Goal: Find specific page/section: Find specific page/section

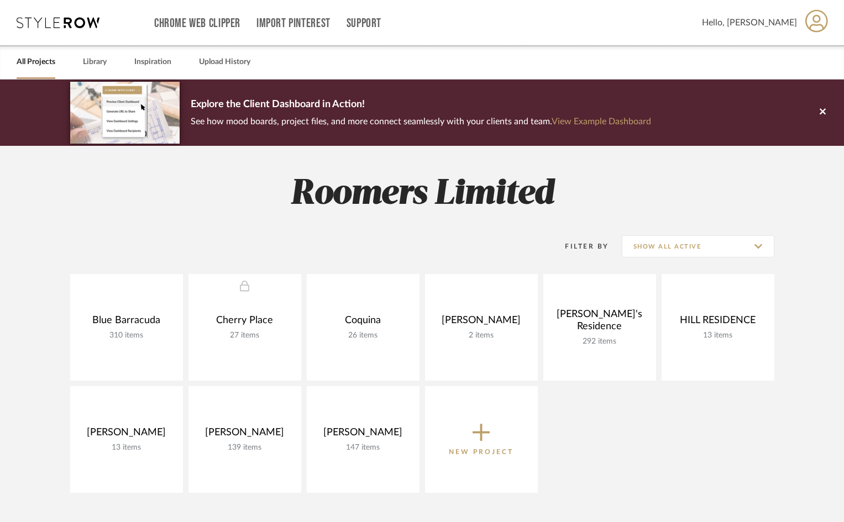
click at [45, 65] on link "All Projects" at bounding box center [36, 62] width 39 height 15
click at [36, 60] on link "All Projects" at bounding box center [36, 62] width 39 height 15
click at [100, 60] on link "Library" at bounding box center [95, 62] width 24 height 15
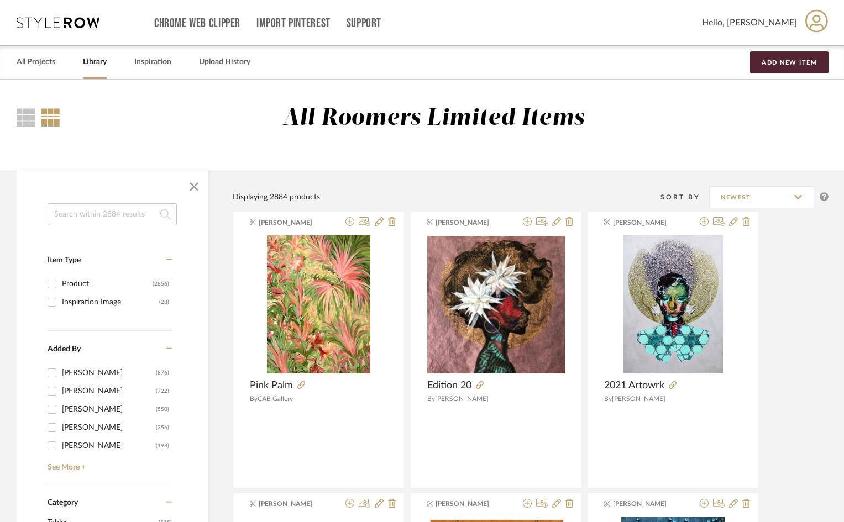
click at [102, 219] on input at bounding box center [112, 214] width 129 height 22
type input "accessories"
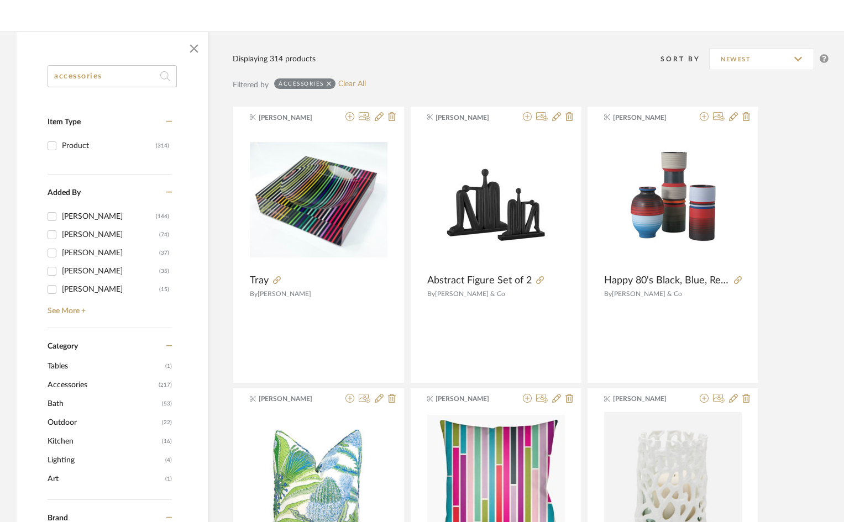
scroll to position [130, 0]
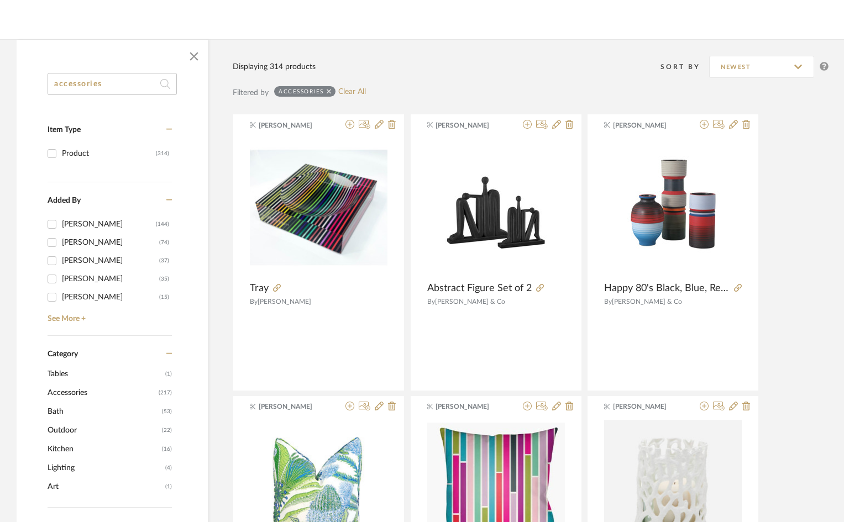
click at [97, 391] on span "Accessories" at bounding box center [102, 393] width 108 height 19
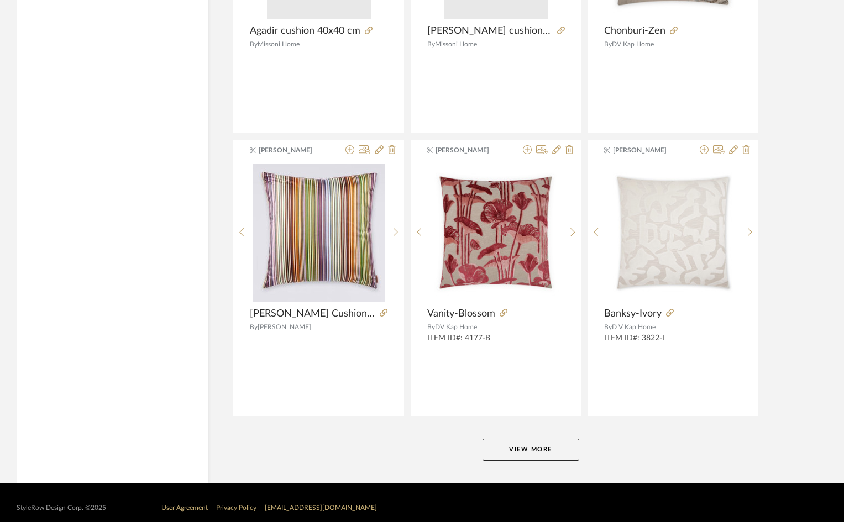
scroll to position [3259, 0]
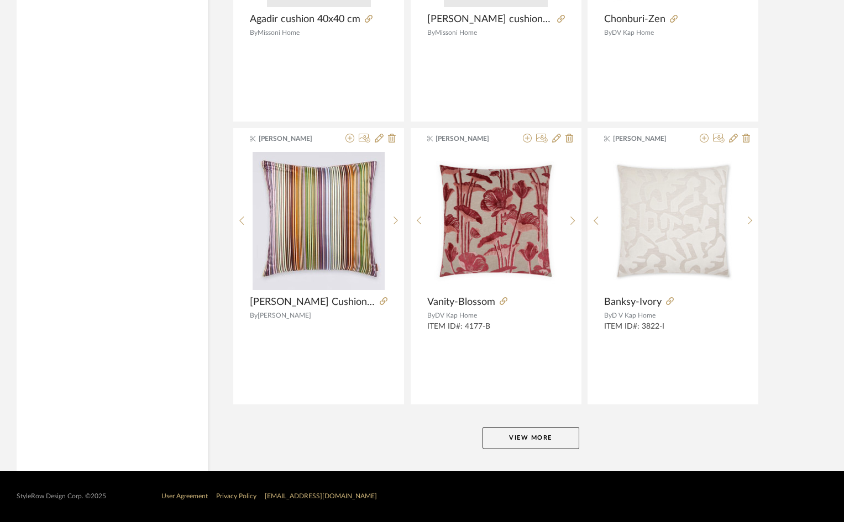
click at [501, 441] on button "View More" at bounding box center [531, 438] width 97 height 22
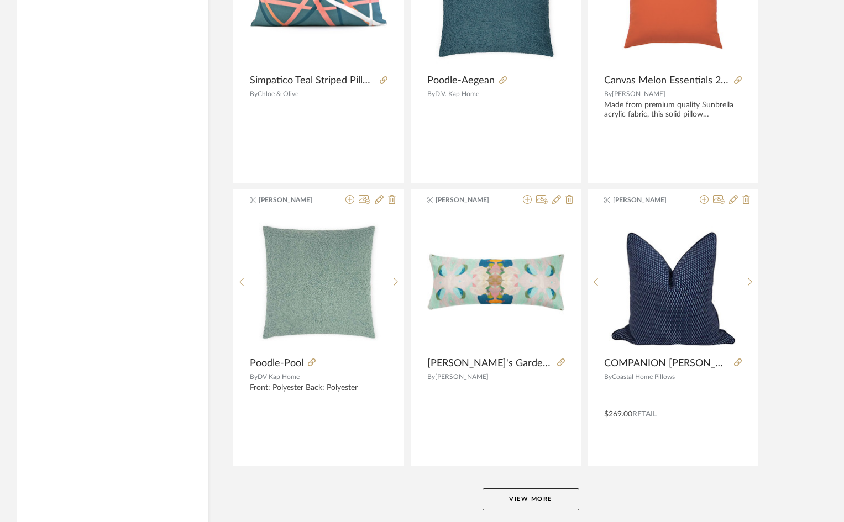
scroll to position [6652, 0]
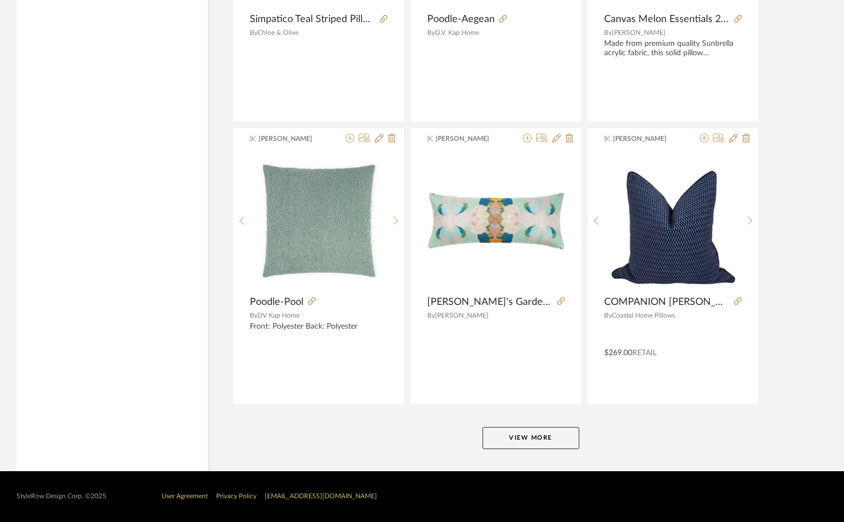
click at [503, 439] on button "View More" at bounding box center [531, 438] width 97 height 22
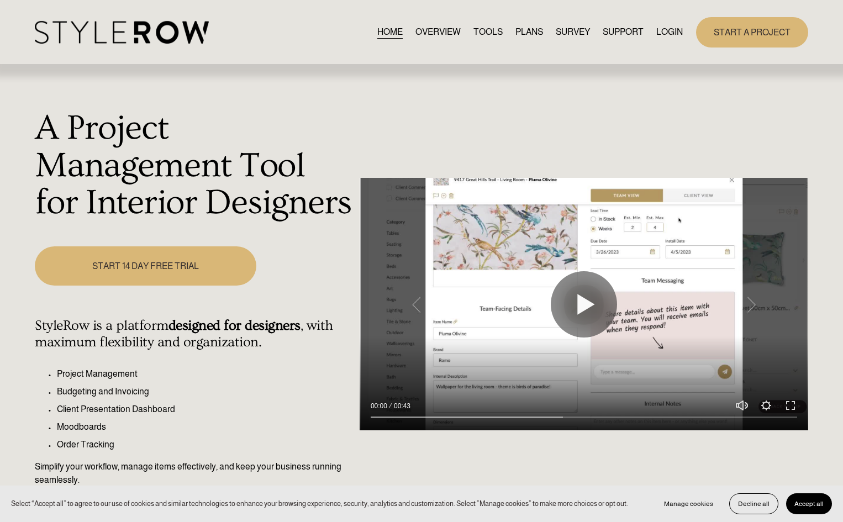
click at [663, 32] on link "LOGIN" at bounding box center [670, 32] width 27 height 15
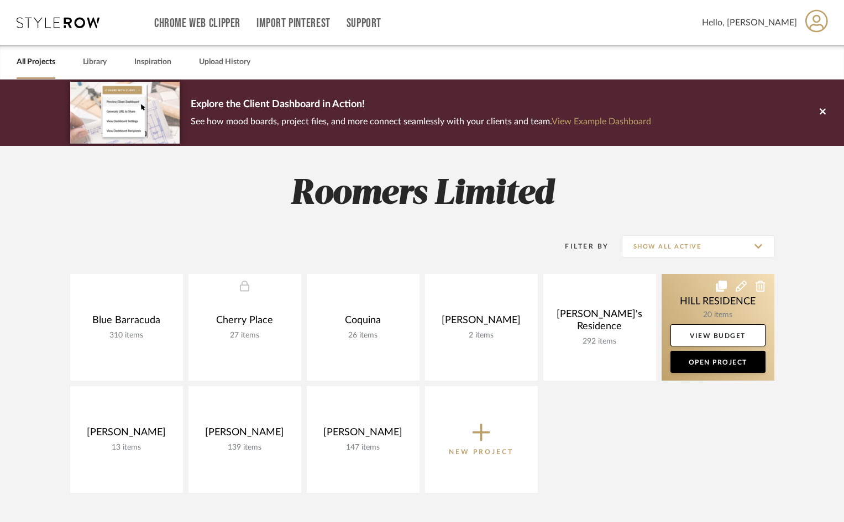
click at [710, 306] on link at bounding box center [718, 327] width 113 height 107
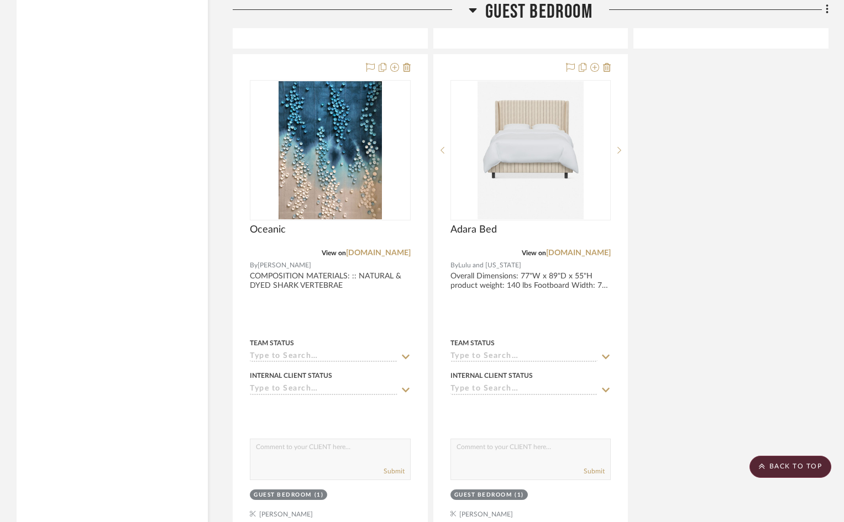
scroll to position [1903, 0]
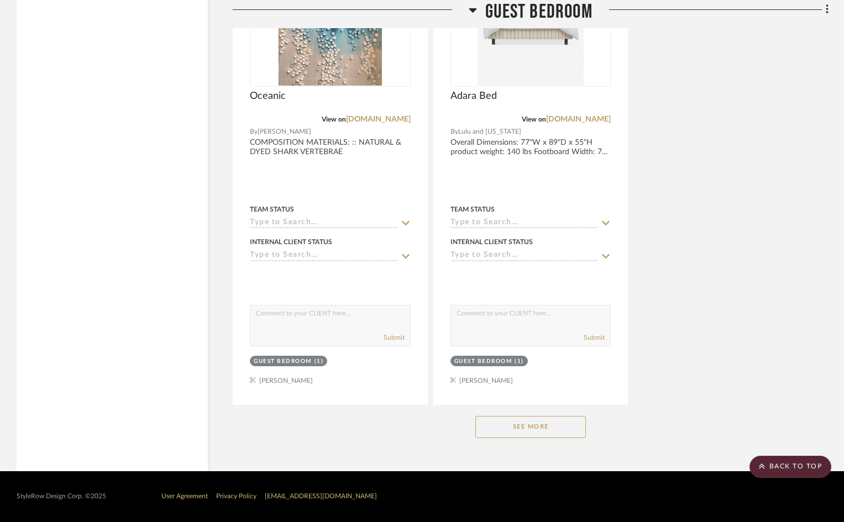
click at [537, 431] on button "See More" at bounding box center [530, 427] width 111 height 22
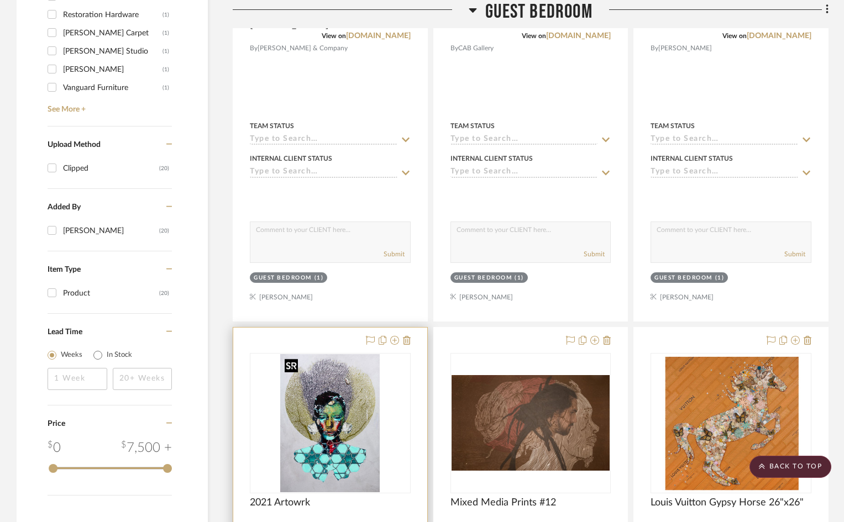
scroll to position [1184, 0]
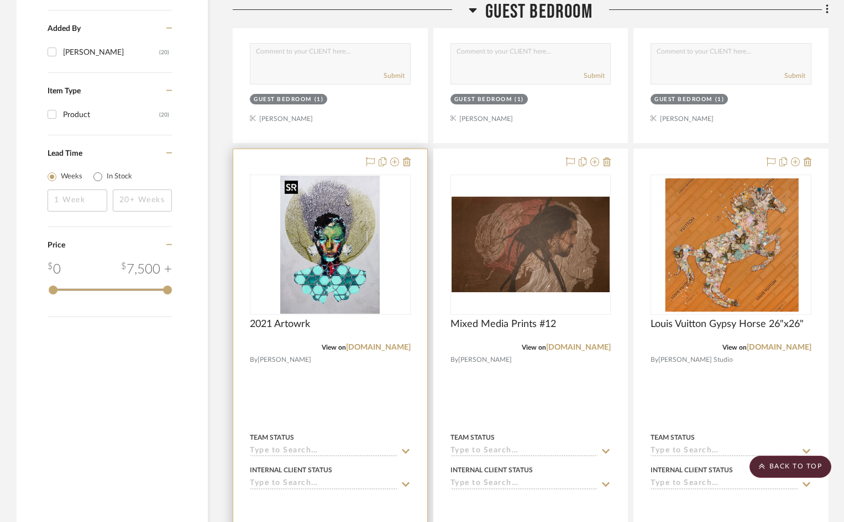
click at [354, 289] on img "0" at bounding box center [329, 245] width 99 height 138
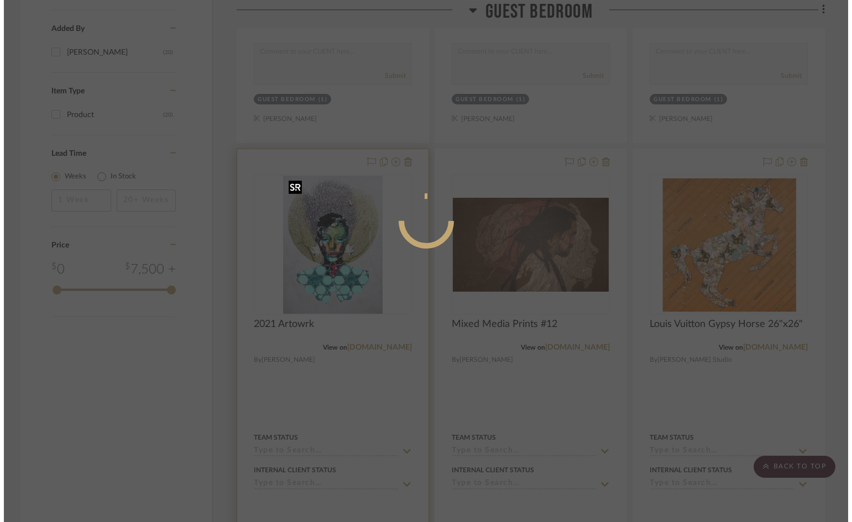
scroll to position [0, 0]
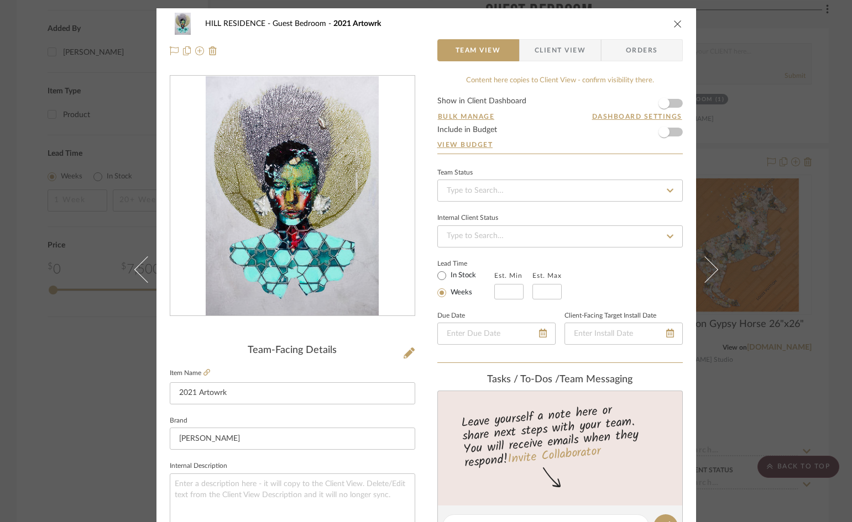
click at [673, 24] on icon "close" at bounding box center [677, 23] width 9 height 9
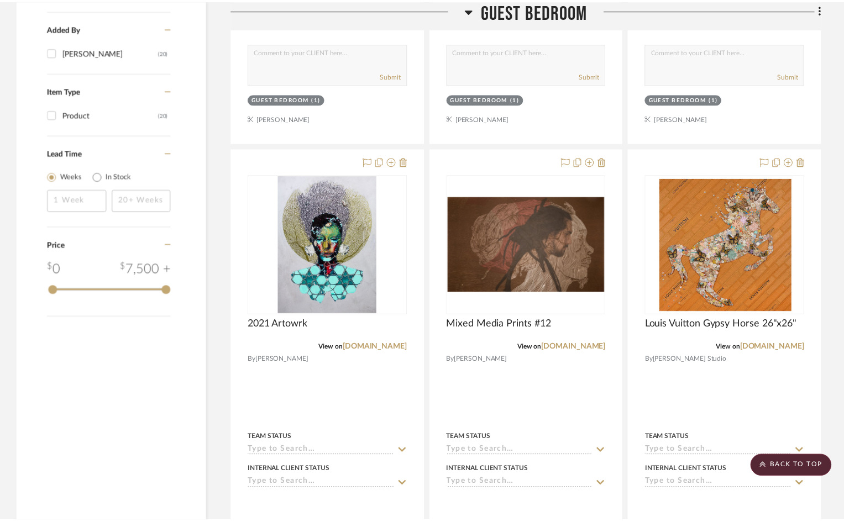
scroll to position [1184, 0]
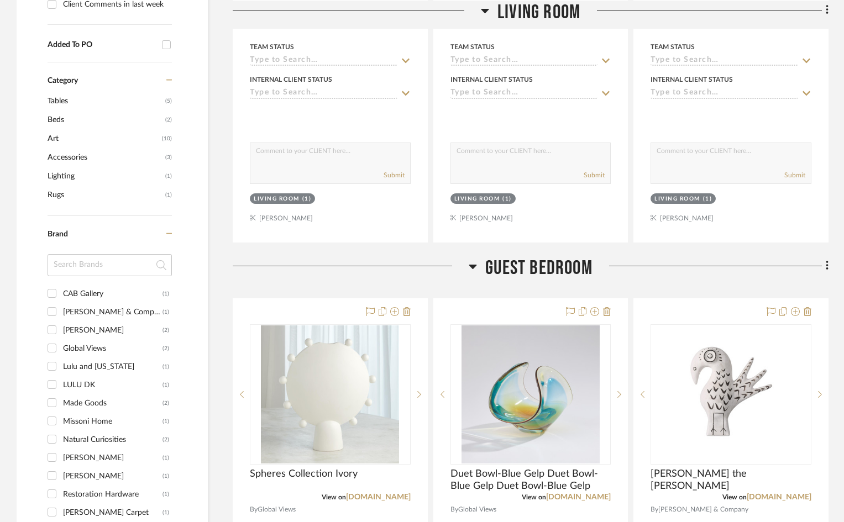
scroll to position [719, 0]
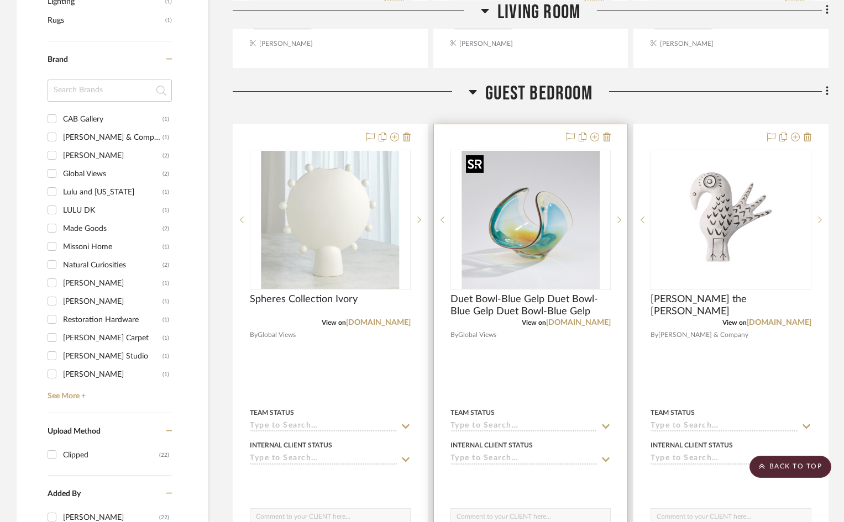
click at [556, 244] on img "0" at bounding box center [531, 220] width 138 height 138
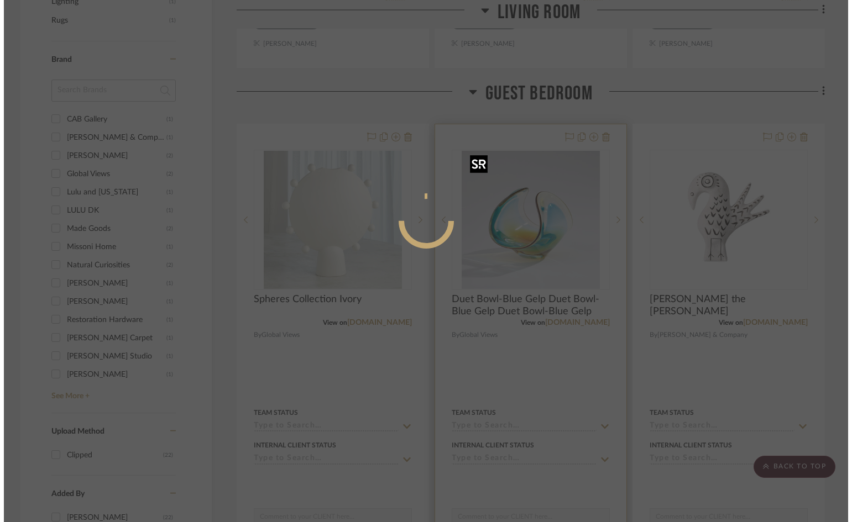
scroll to position [0, 0]
